Goal: Transaction & Acquisition: Obtain resource

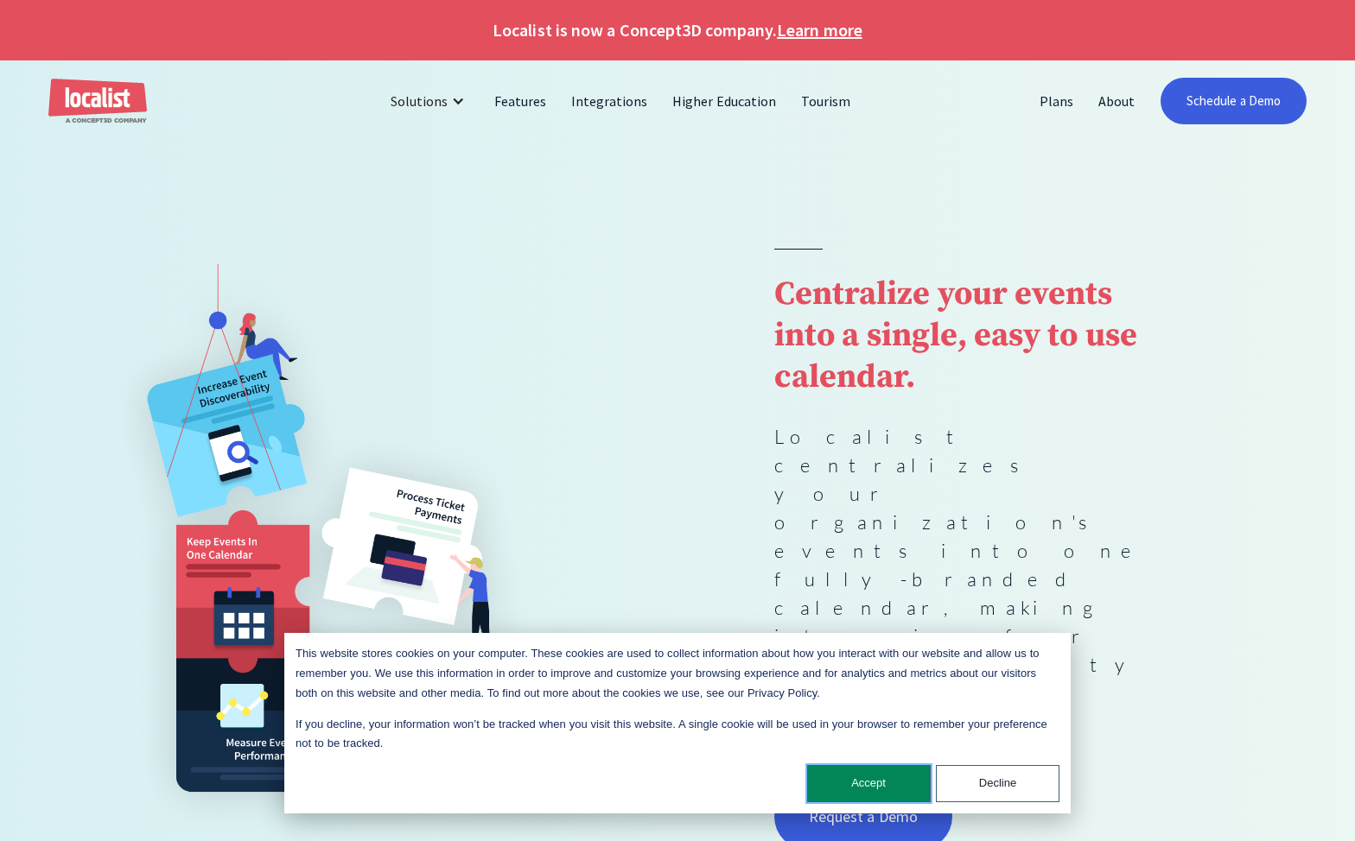
click at [864, 794] on button "Accept" at bounding box center [869, 783] width 124 height 37
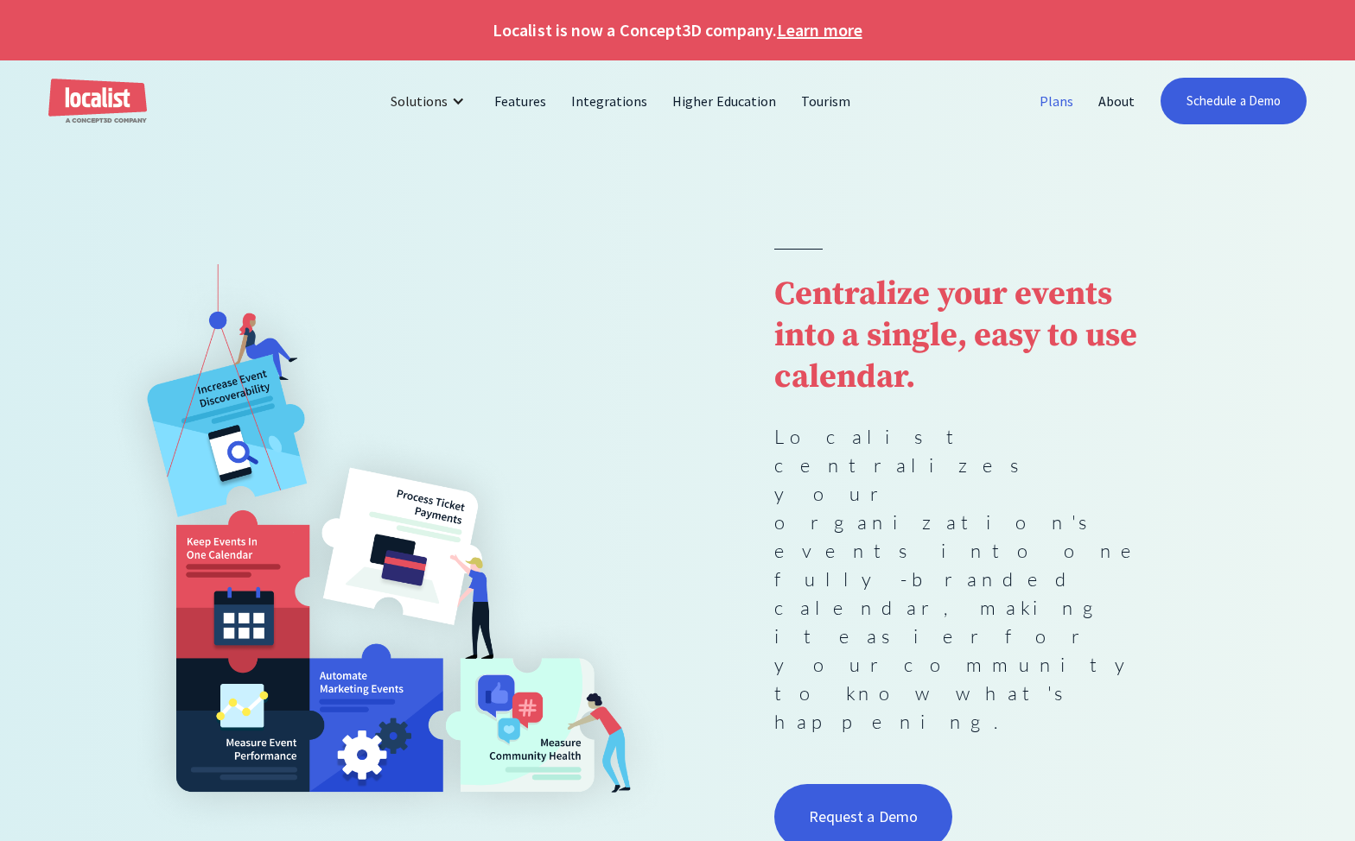
click at [1053, 105] on link "Plans" at bounding box center [1056, 100] width 59 height 41
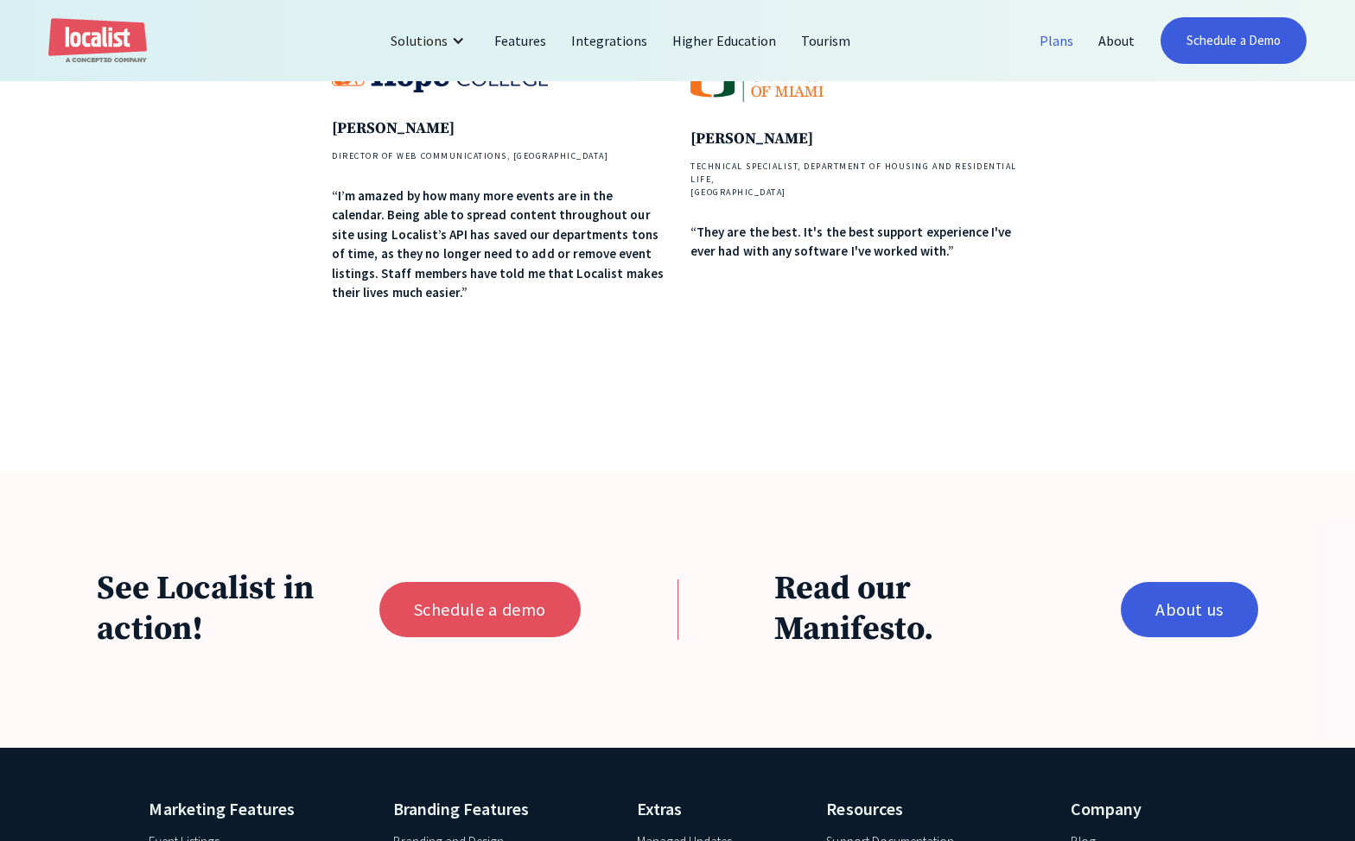
scroll to position [1238, 0]
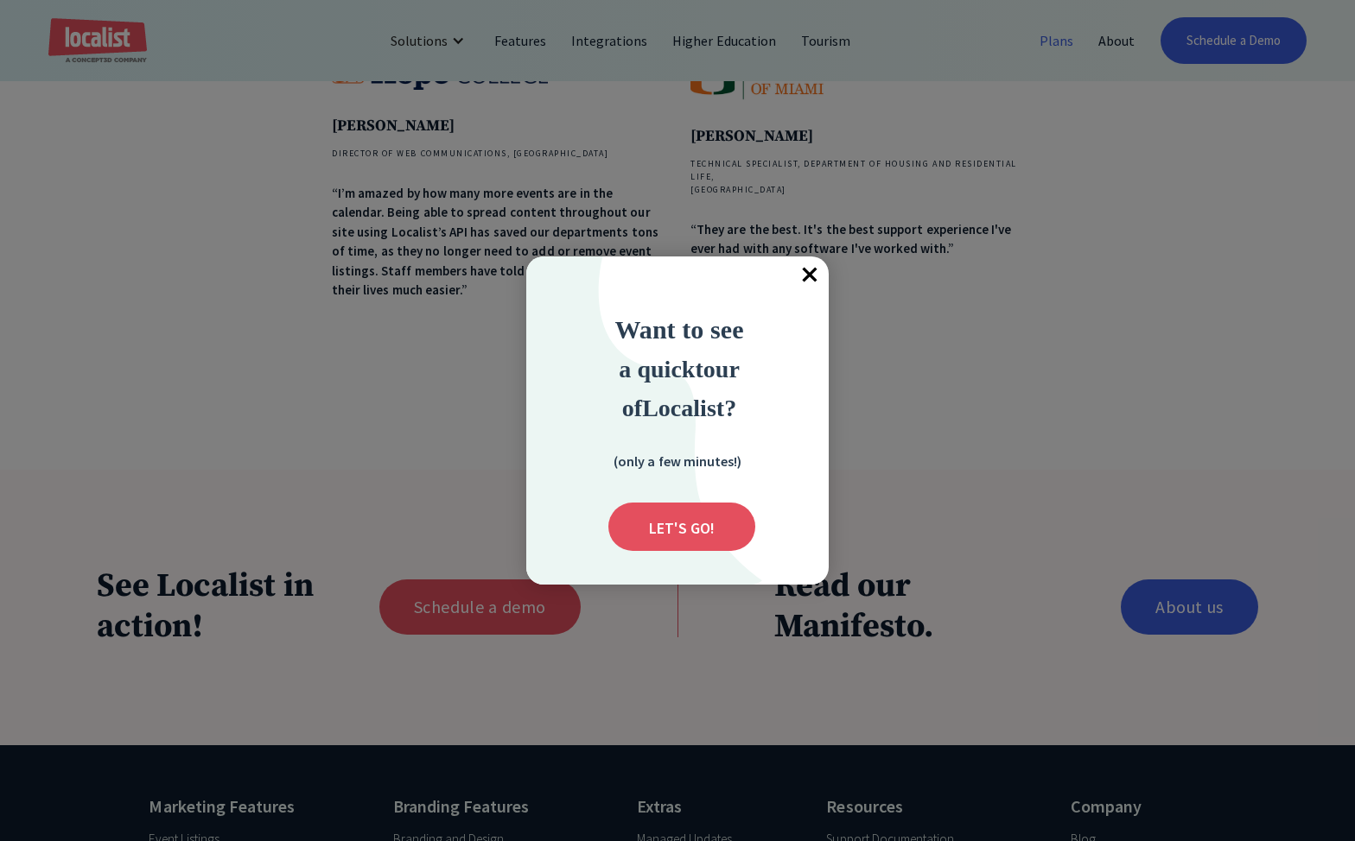
click at [804, 271] on span "×" at bounding box center [809, 276] width 38 height 38
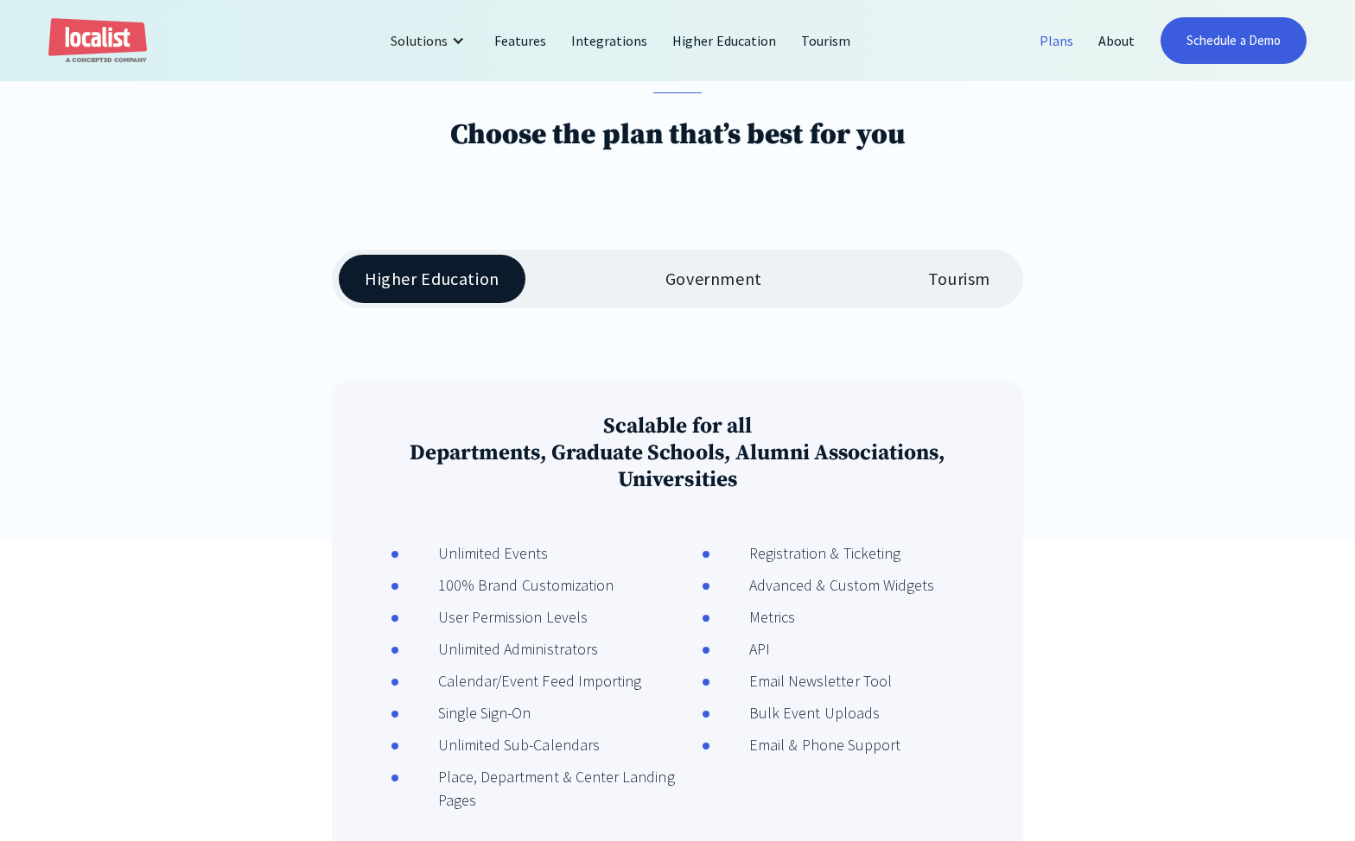
scroll to position [0, 0]
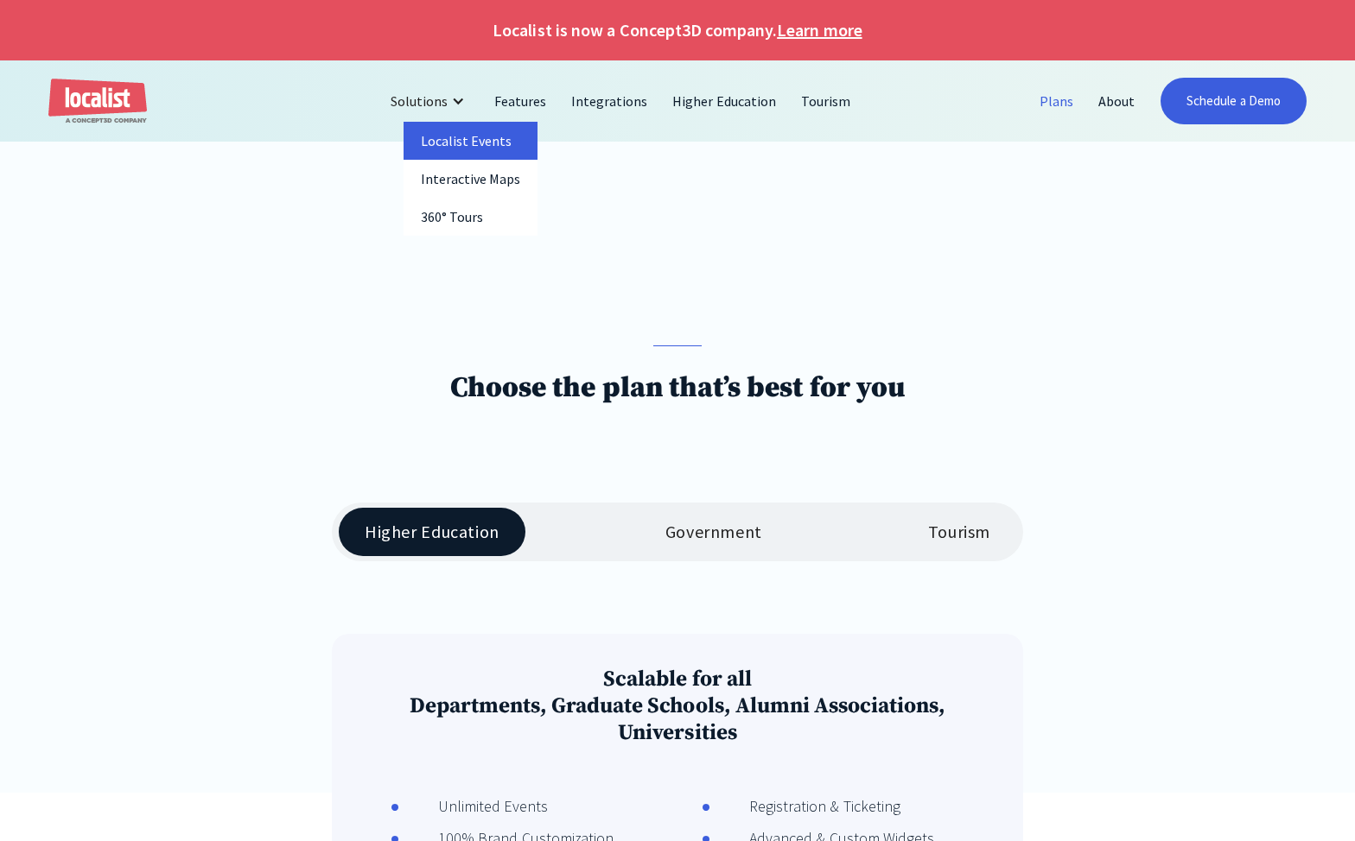
click at [459, 138] on link "Localist Events" at bounding box center [470, 141] width 135 height 38
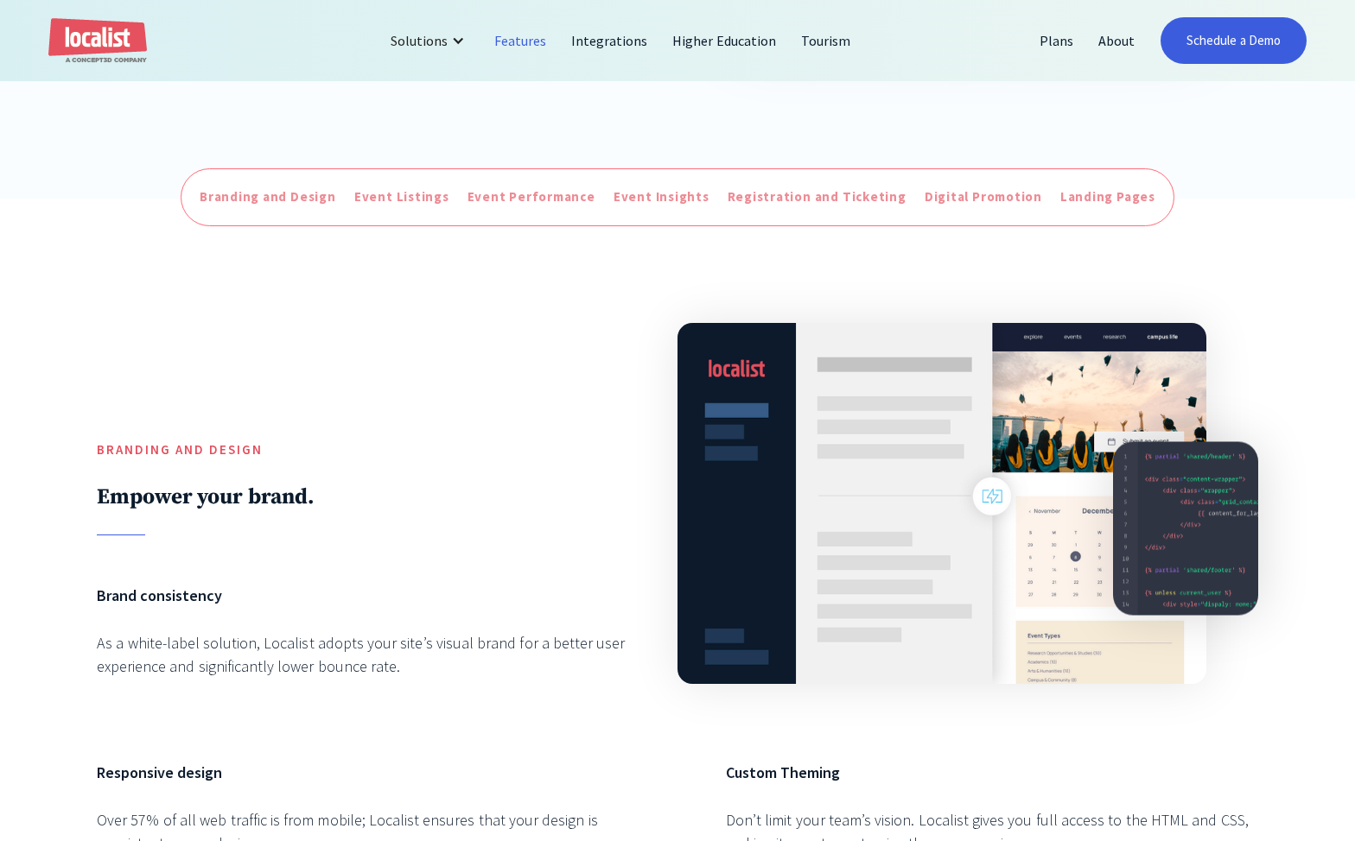
scroll to position [619, 0]
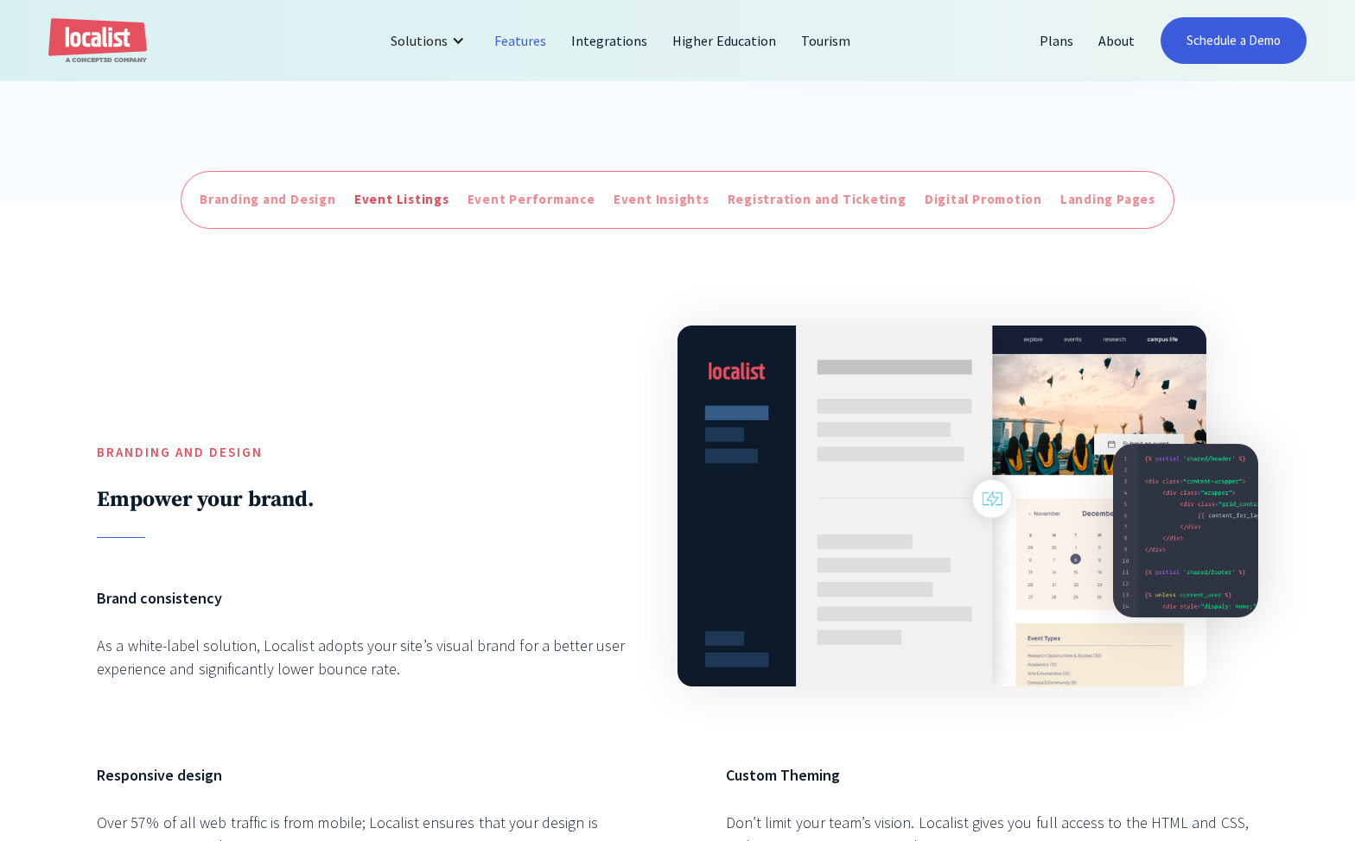
click at [428, 204] on div "Event Listings" at bounding box center [401, 200] width 95 height 20
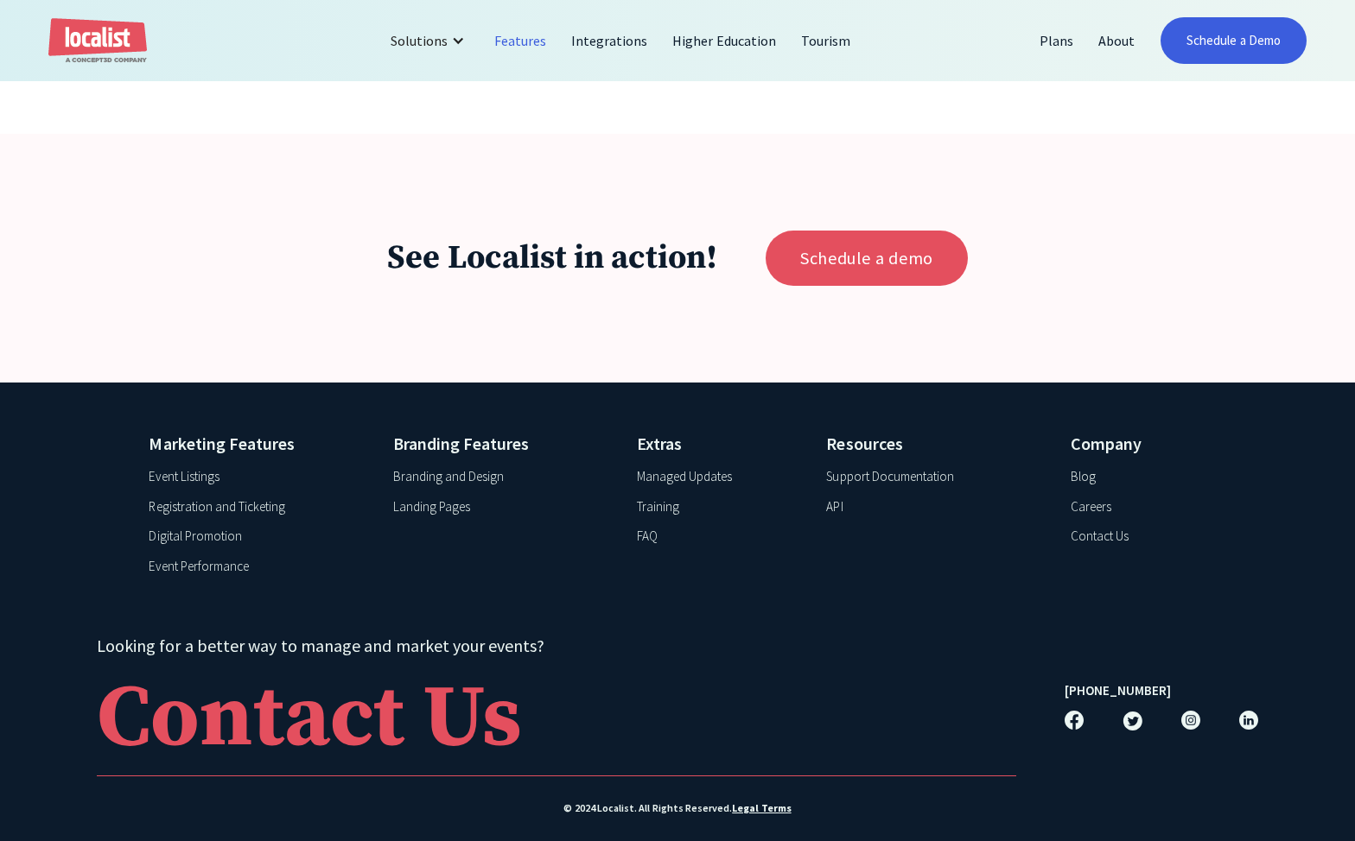
scroll to position [6851, 0]
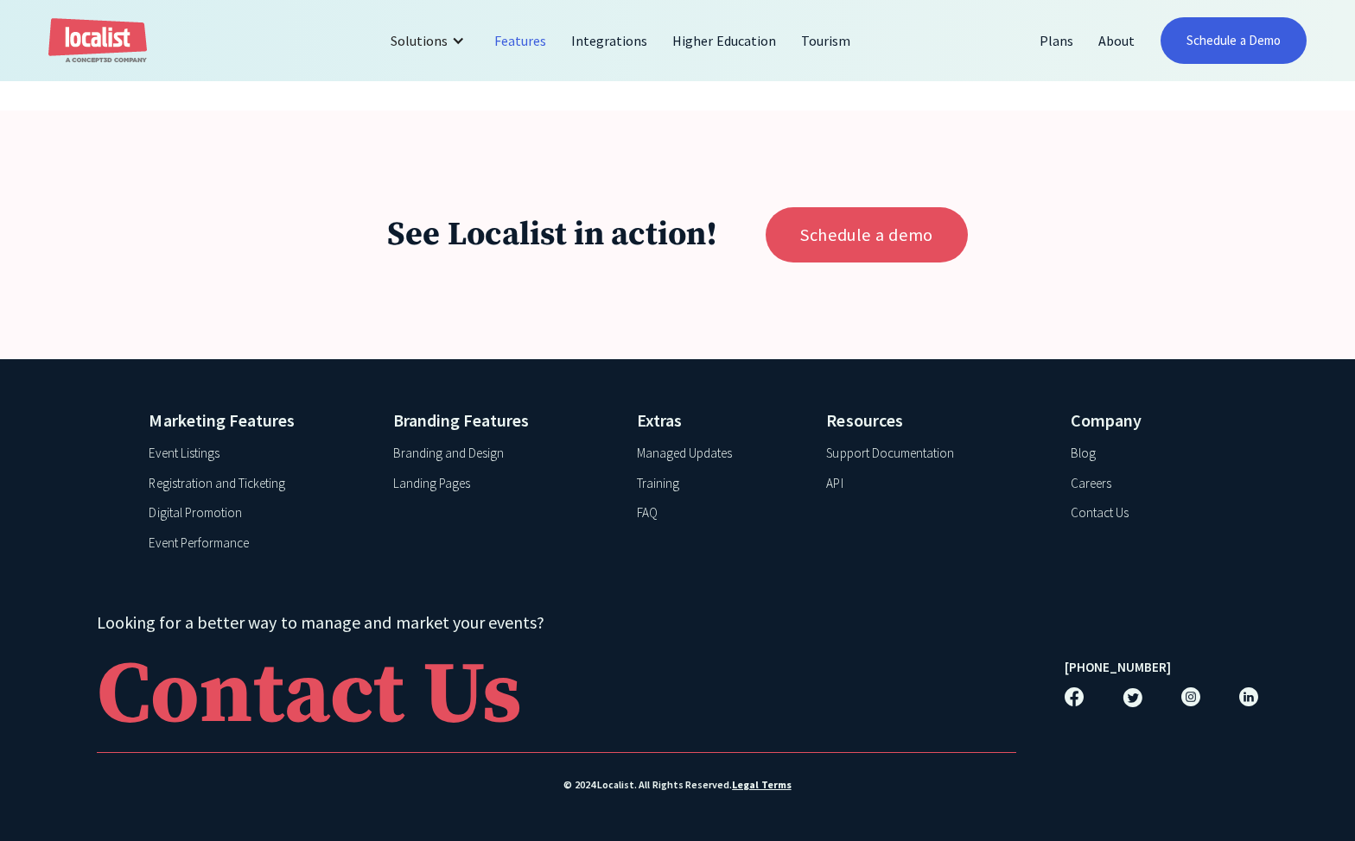
click at [415, 487] on div "Landing Pages" at bounding box center [431, 484] width 77 height 20
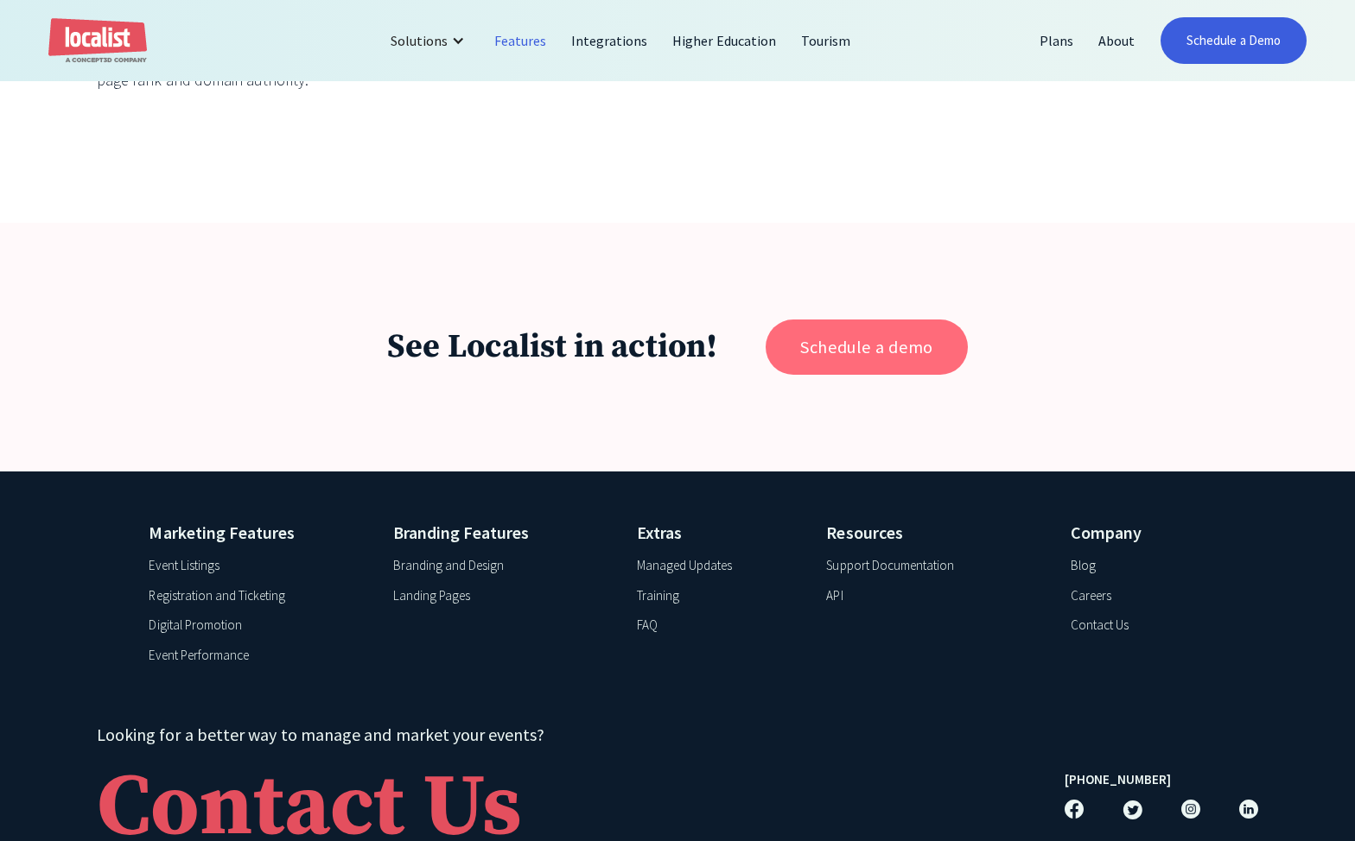
scroll to position [6733, 0]
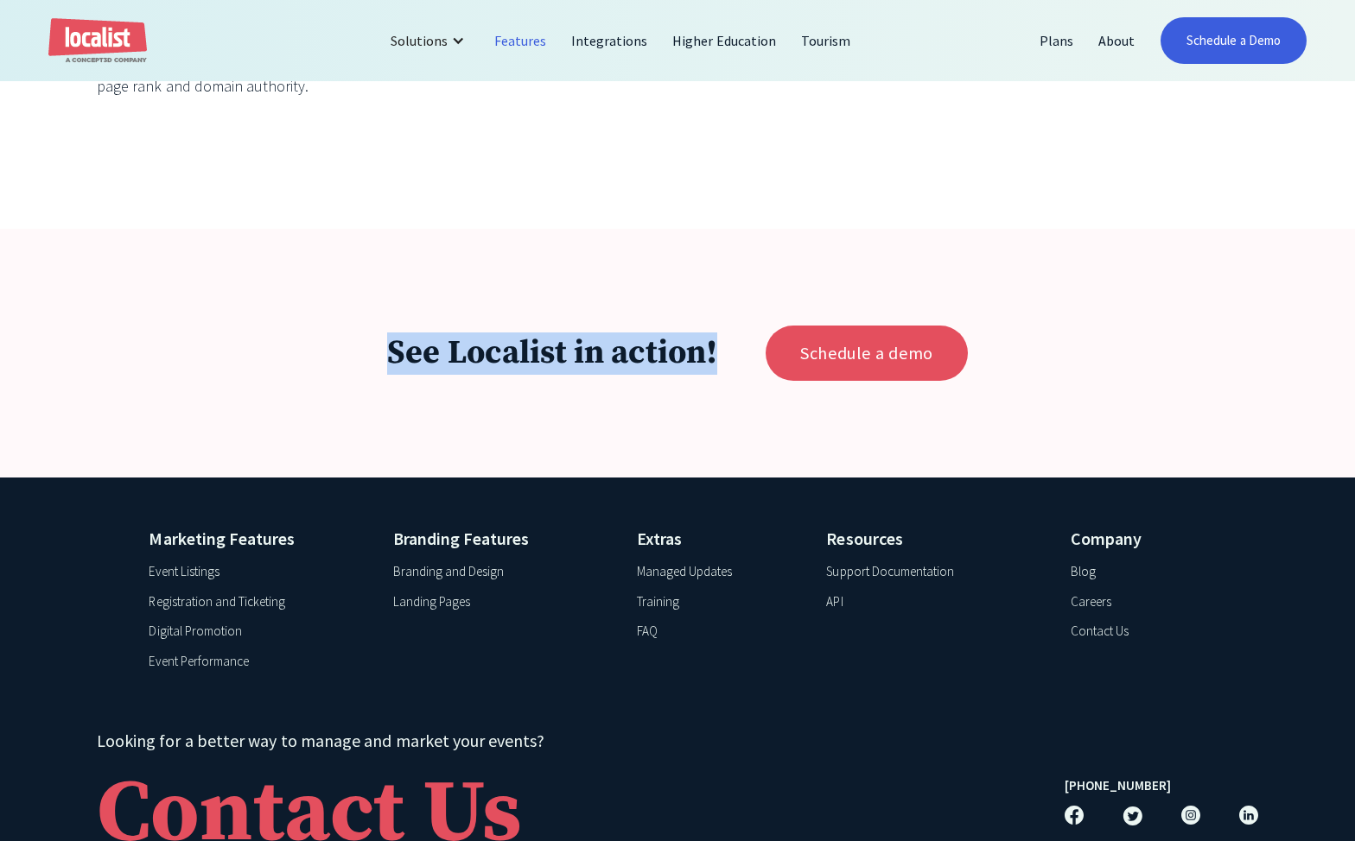
drag, startPoint x: 390, startPoint y: 342, endPoint x: 716, endPoint y: 333, distance: 326.7
click at [716, 333] on h1 "See Localist in action!" at bounding box center [552, 353] width 330 height 41
click at [252, 274] on div "See Localist in action! Schedule a demo" at bounding box center [677, 353] width 1355 height 249
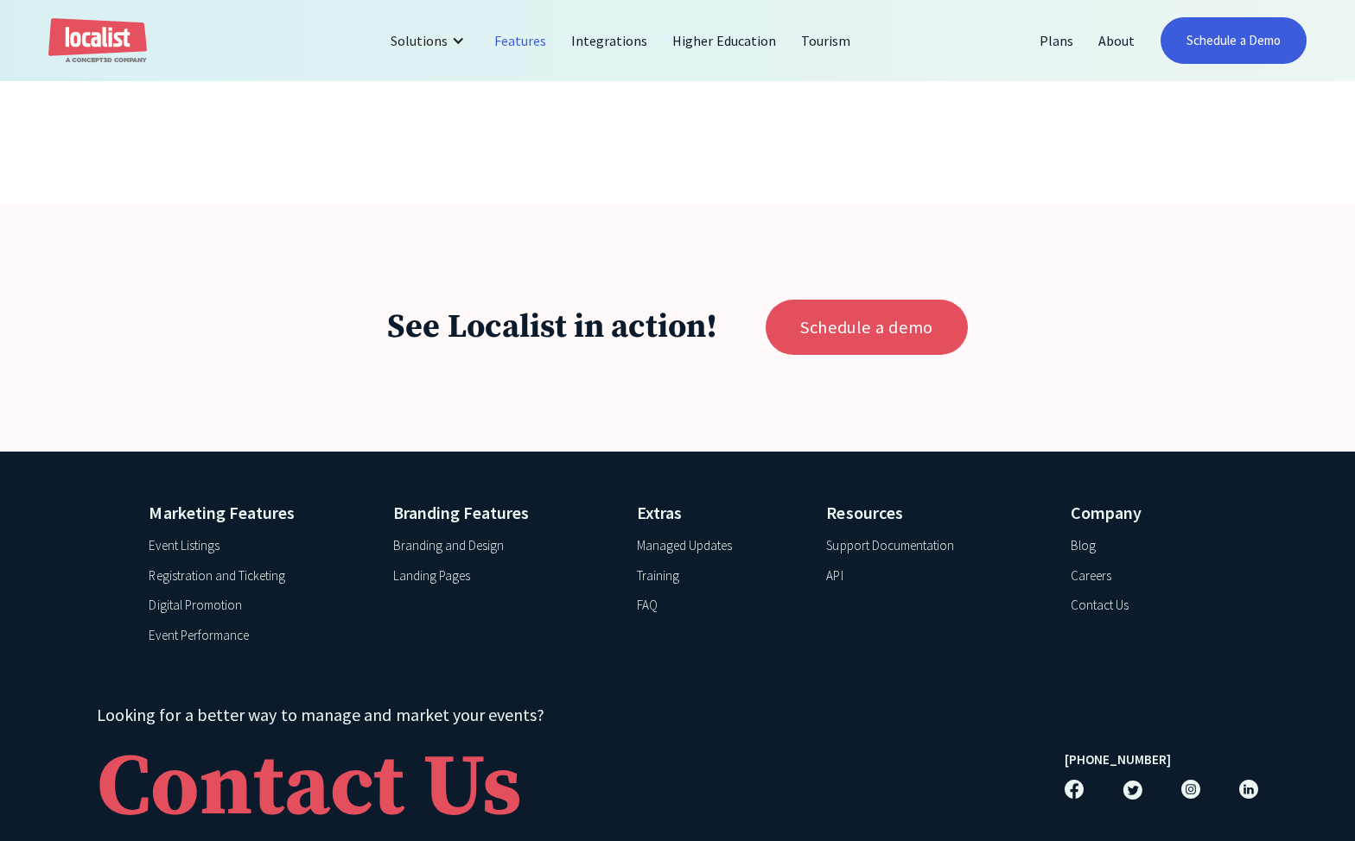
scroll to position [6844, 0]
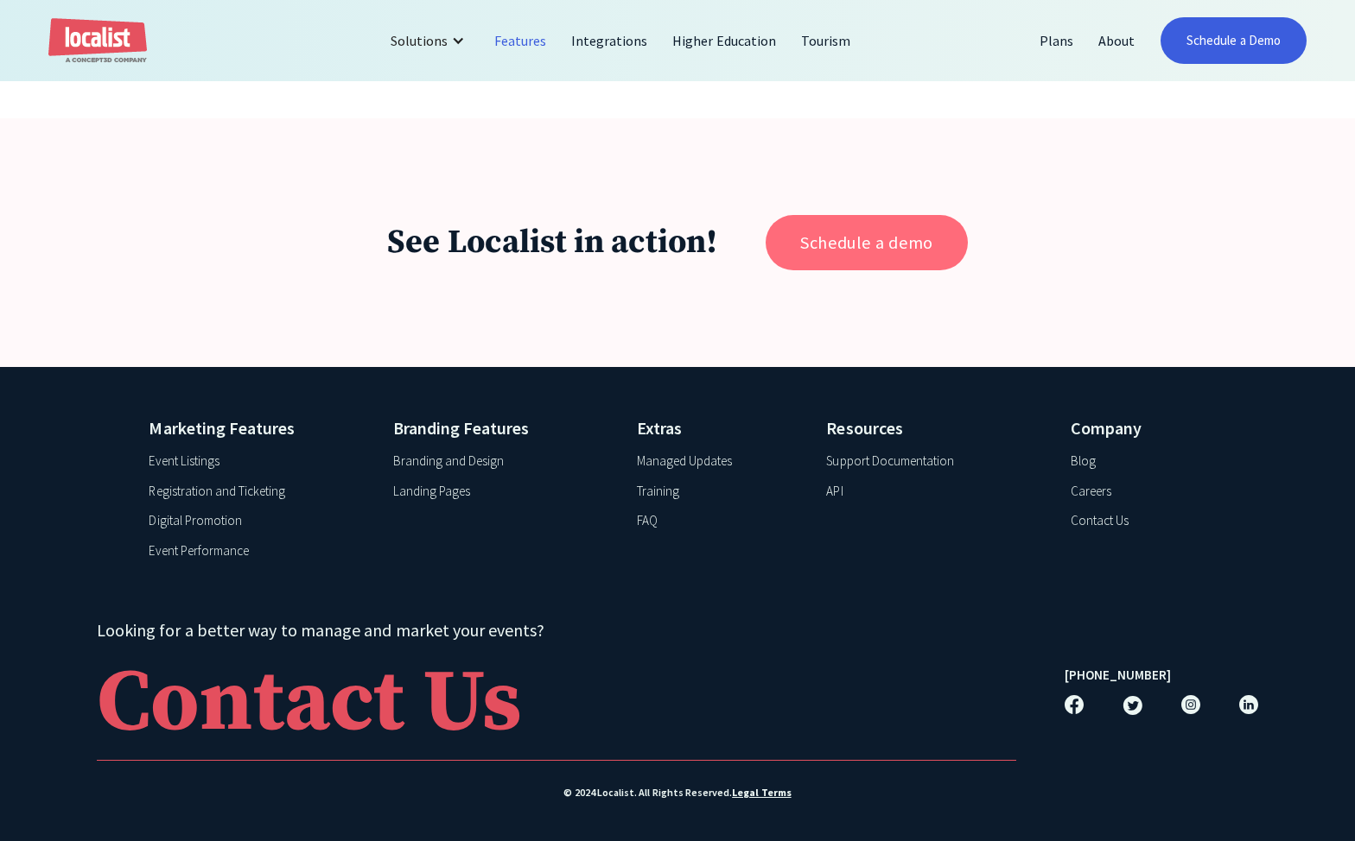
click at [835, 237] on link "Schedule a demo" at bounding box center [865, 242] width 201 height 55
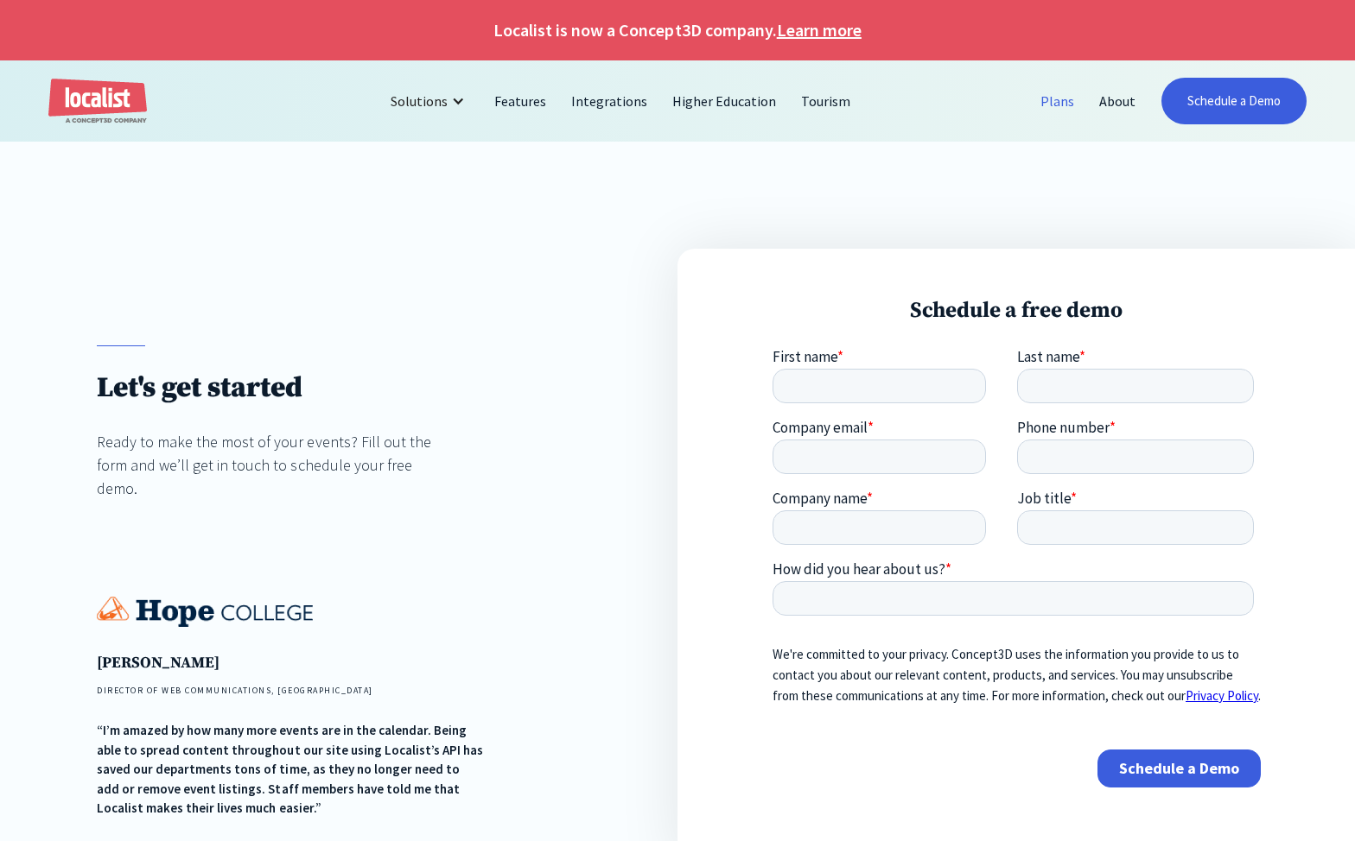
click at [1069, 99] on link "Plans" at bounding box center [1057, 100] width 59 height 41
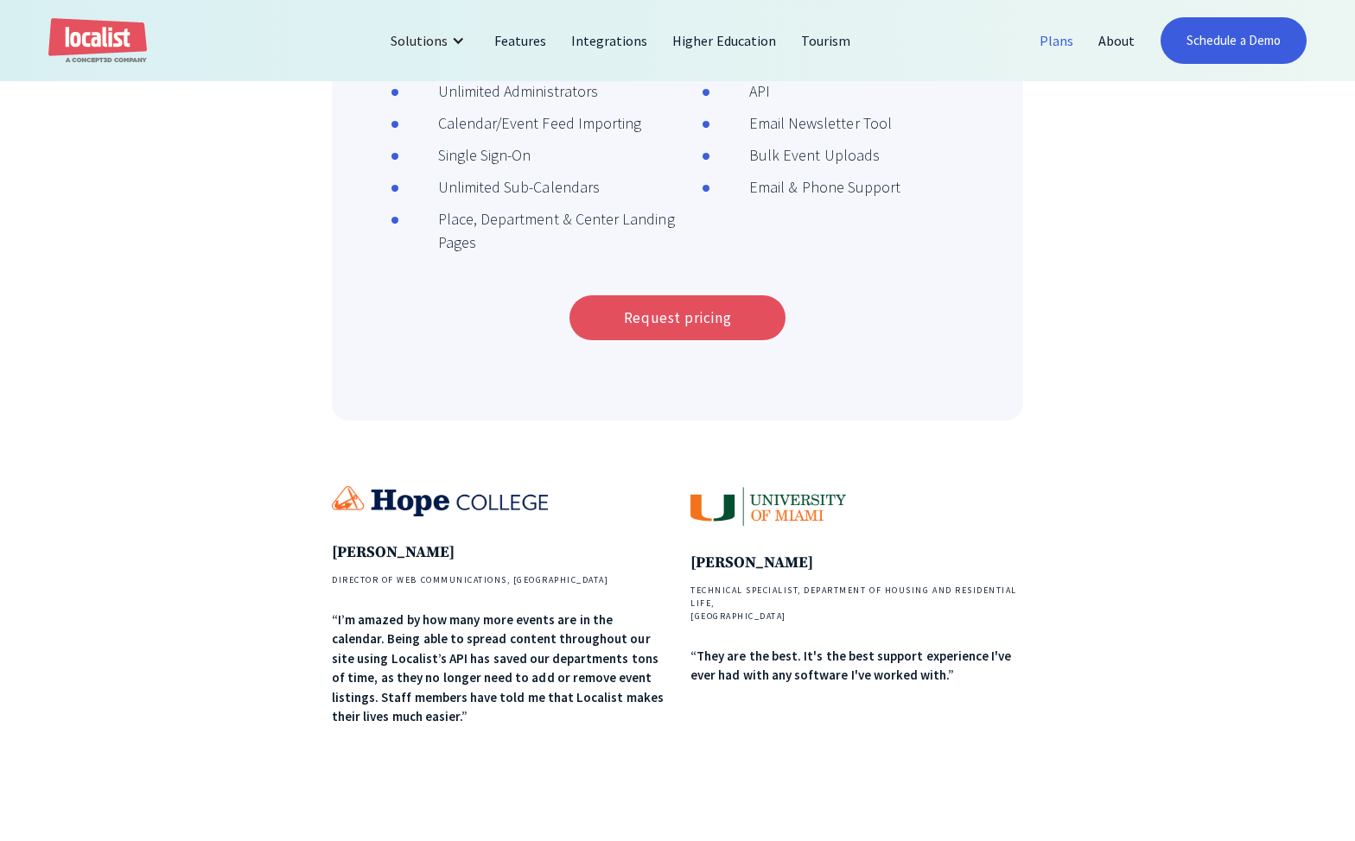
scroll to position [670, 0]
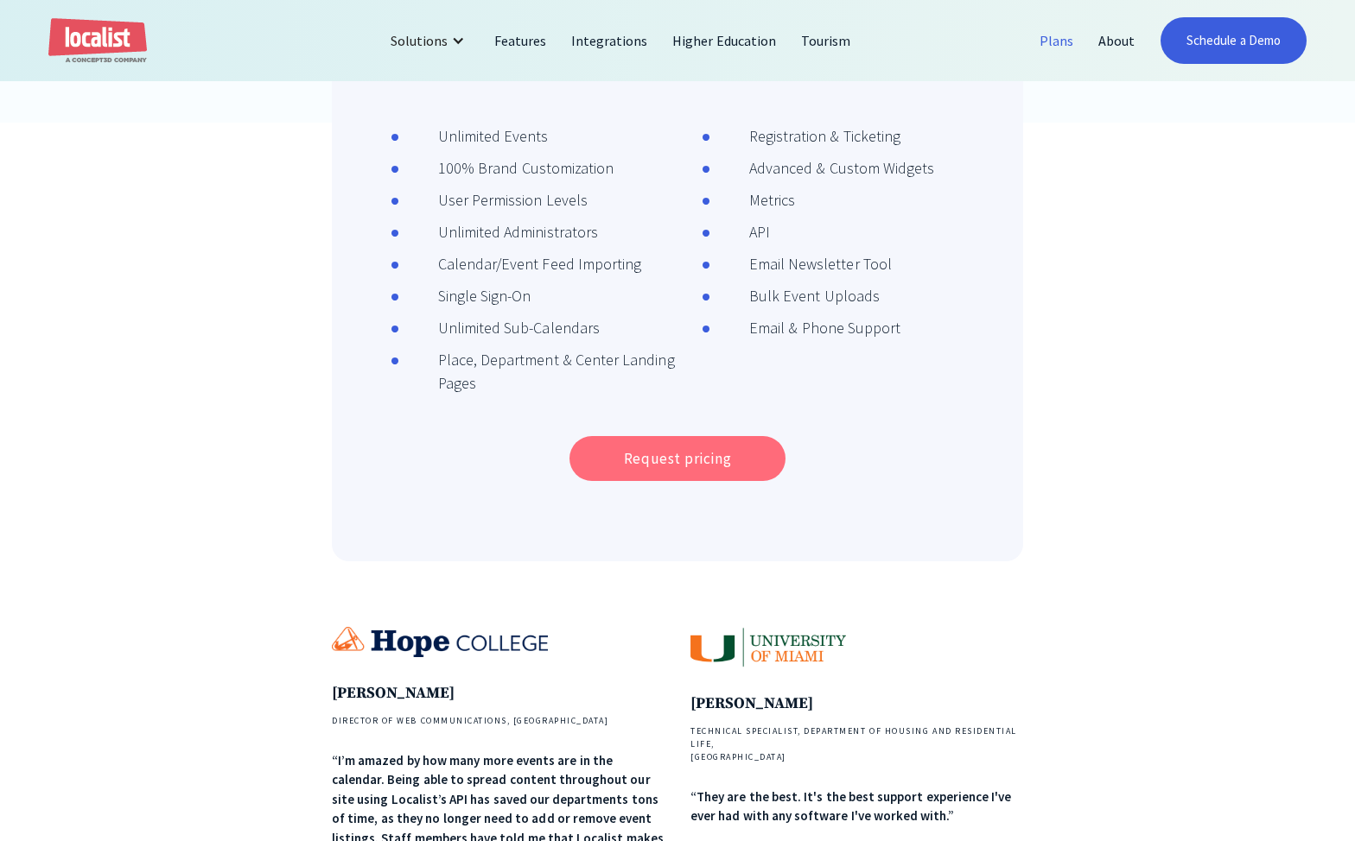
click at [653, 454] on link "Request pricing" at bounding box center [677, 458] width 216 height 45
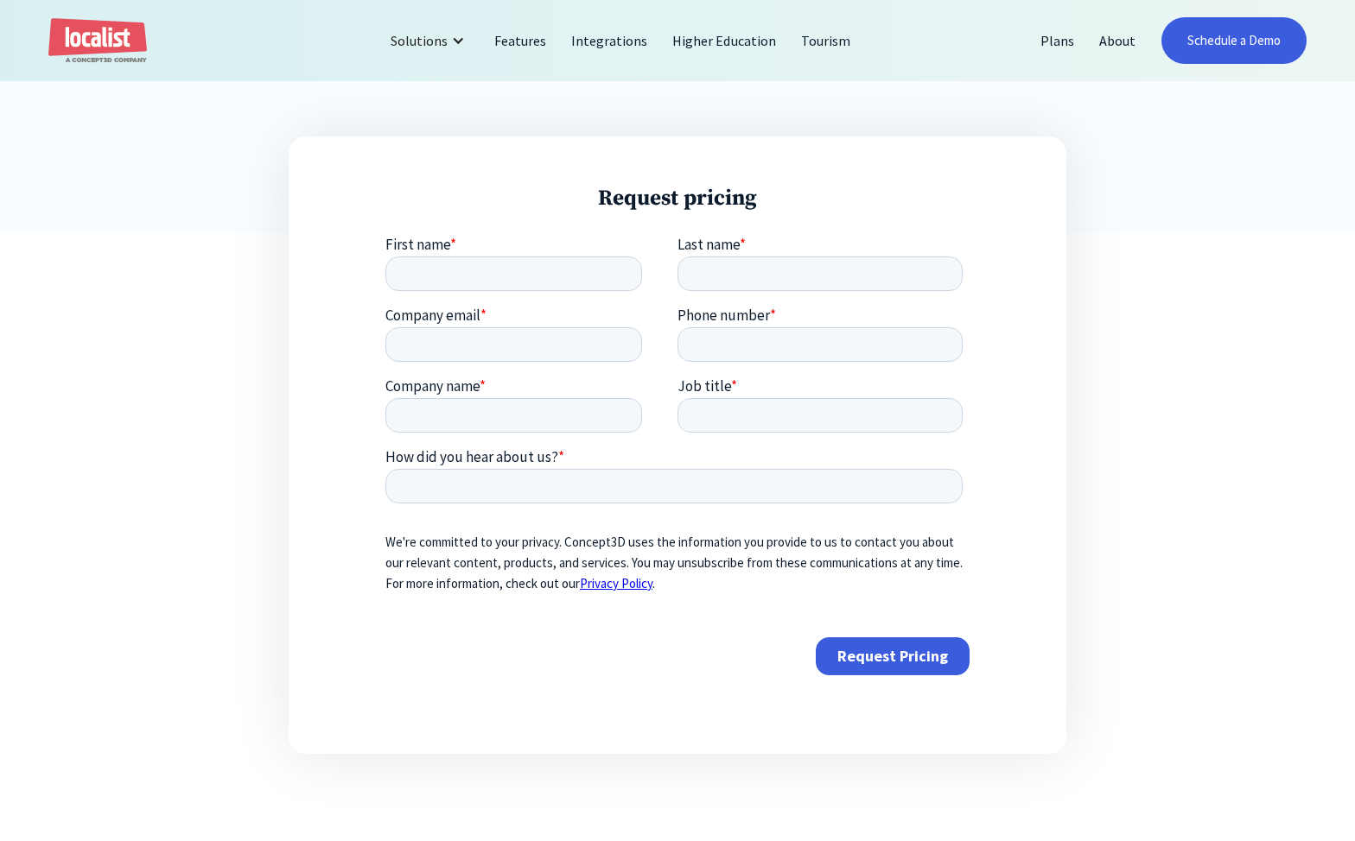
scroll to position [542, 0]
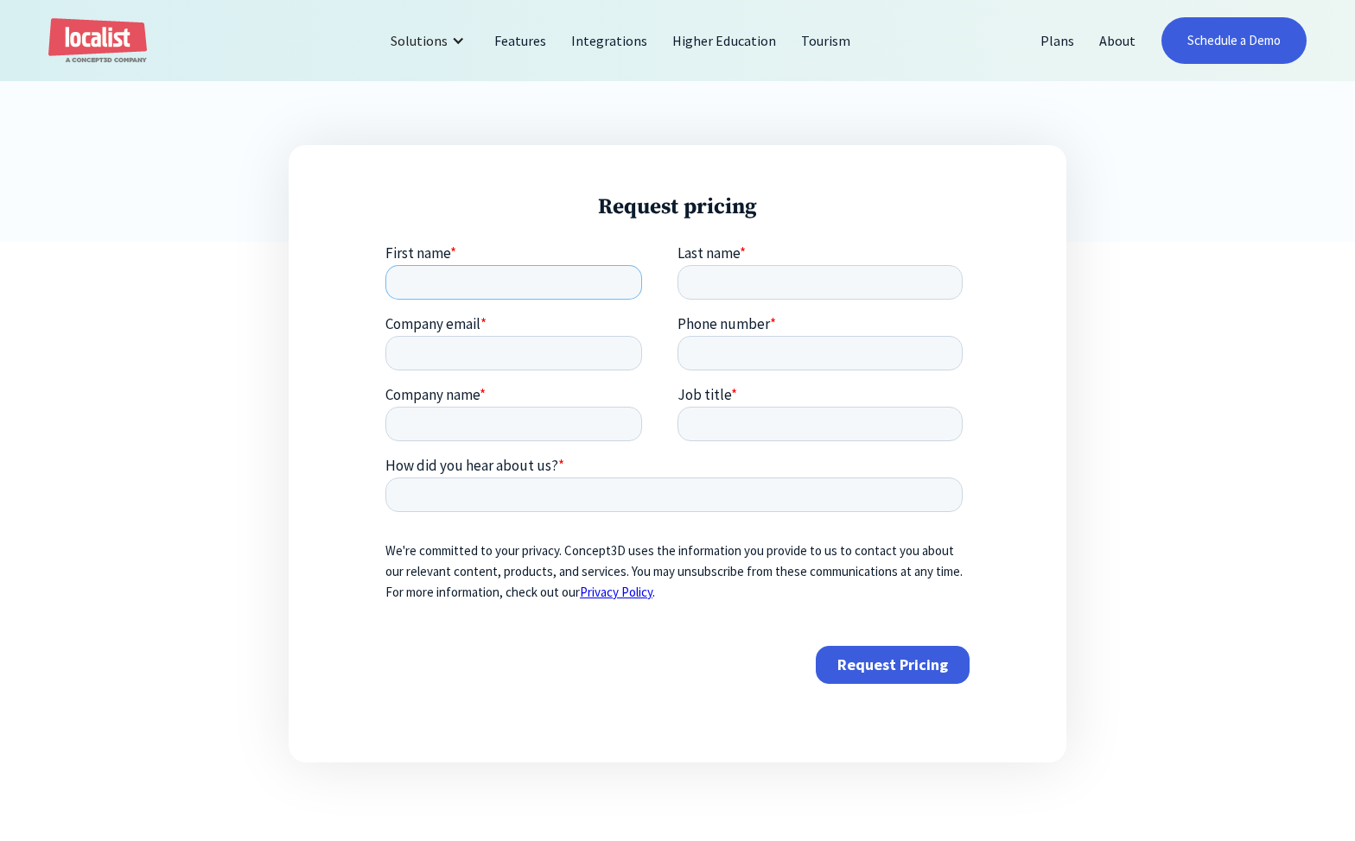
click at [441, 277] on input "First name *" at bounding box center [512, 281] width 257 height 35
type input "[PERSON_NAME]"
click at [713, 271] on input "Last name *" at bounding box center [818, 280] width 285 height 35
type input "[PERSON_NAME]"
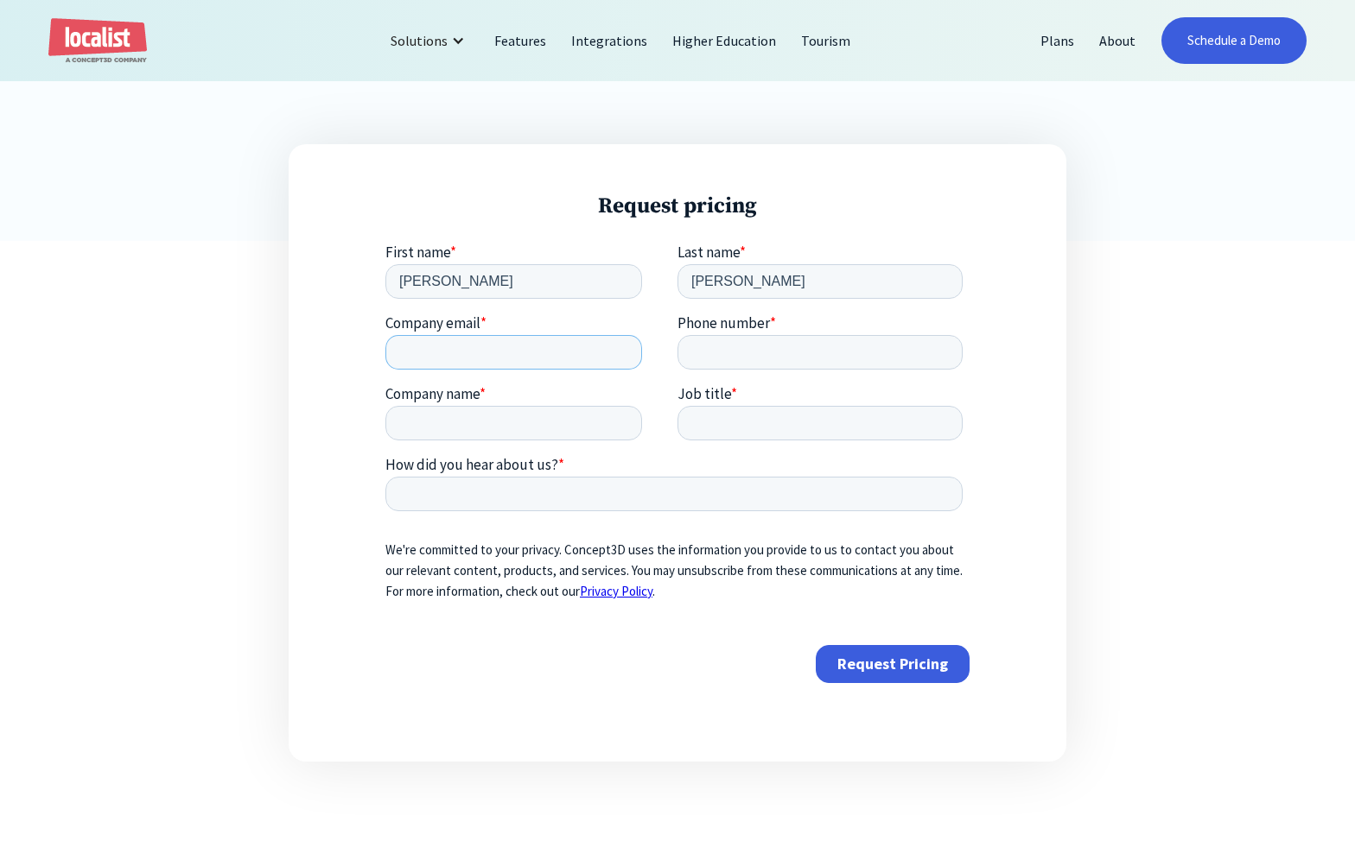
click at [460, 362] on input "Company email *" at bounding box center [512, 351] width 257 height 35
type input "[EMAIL_ADDRESS][DOMAIN_NAME]"
click at [705, 353] on input "Phone number *" at bounding box center [818, 351] width 285 height 35
click at [709, 359] on input "Phone number *" at bounding box center [818, 351] width 285 height 35
type input "[PHONE_NUMBER]"
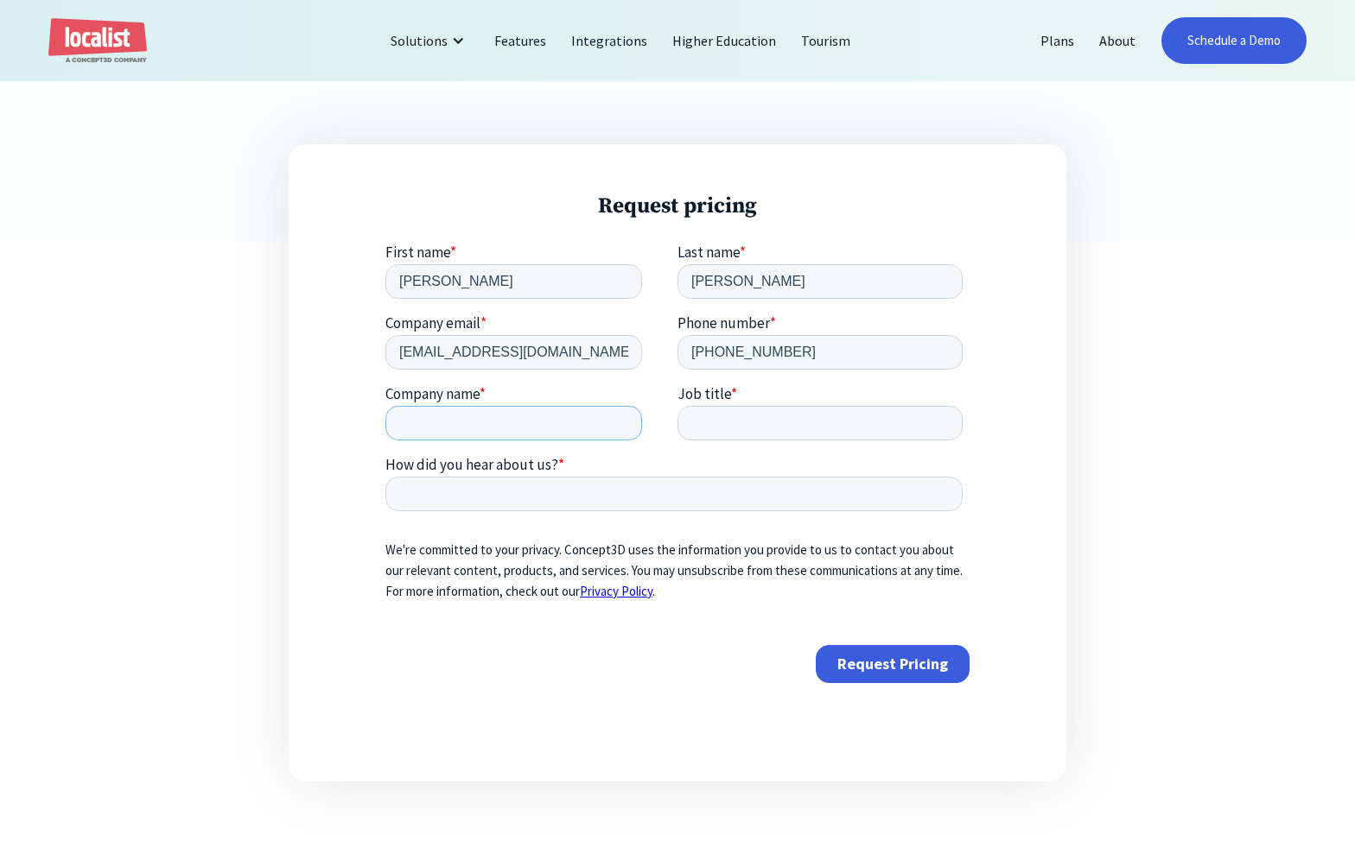
click at [523, 425] on input "Company name *" at bounding box center [512, 422] width 257 height 35
type input "[US_STATE][GEOGRAPHIC_DATA]"
click at [722, 410] on input "Job title *" at bounding box center [818, 422] width 285 height 35
type input "Web Developer"
click at [562, 487] on input "How did you hear about us? *" at bounding box center [672, 493] width 577 height 35
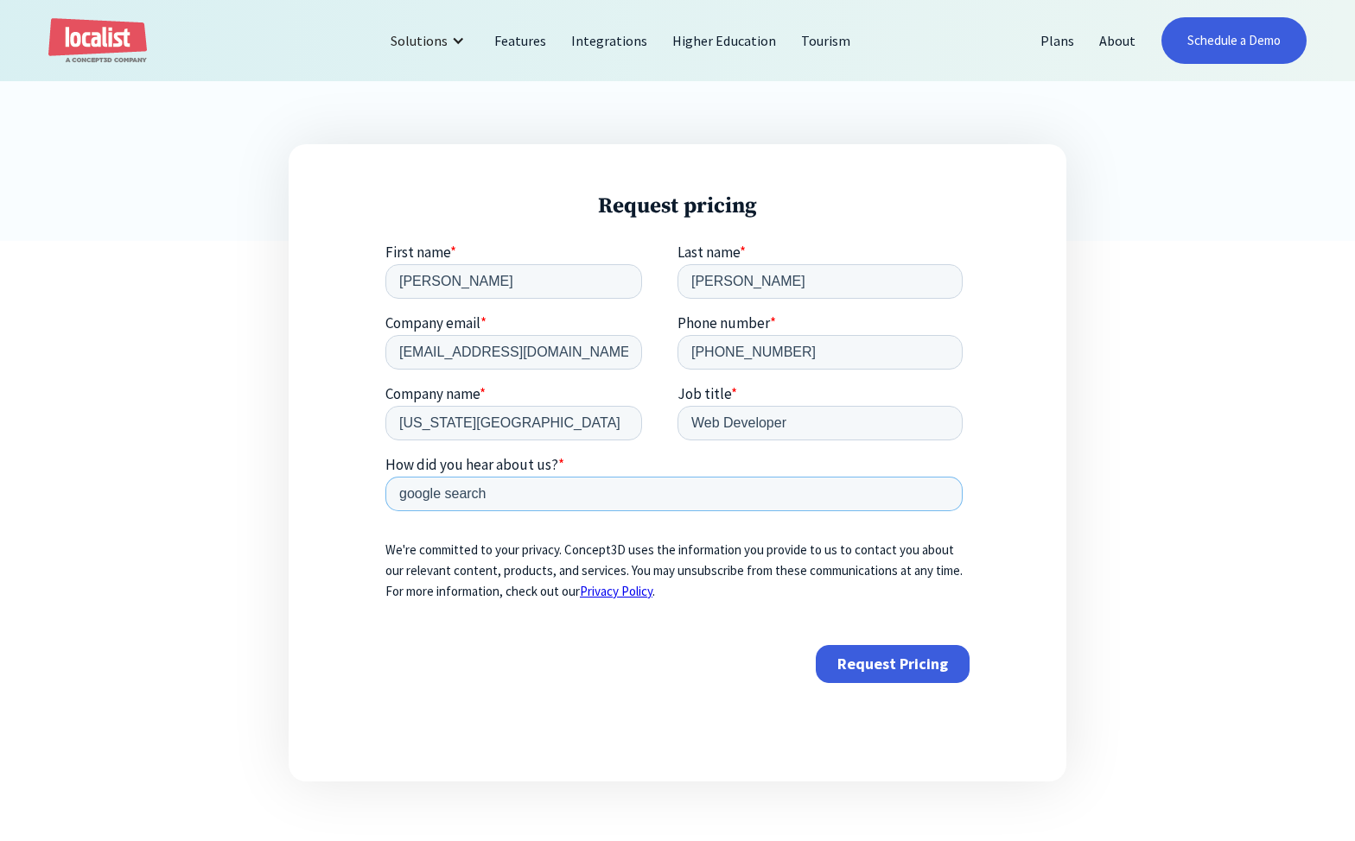
type input "google search"
click at [932, 669] on input "Request Pricing" at bounding box center [892, 663] width 154 height 38
